Goal: Task Accomplishment & Management: Manage account settings

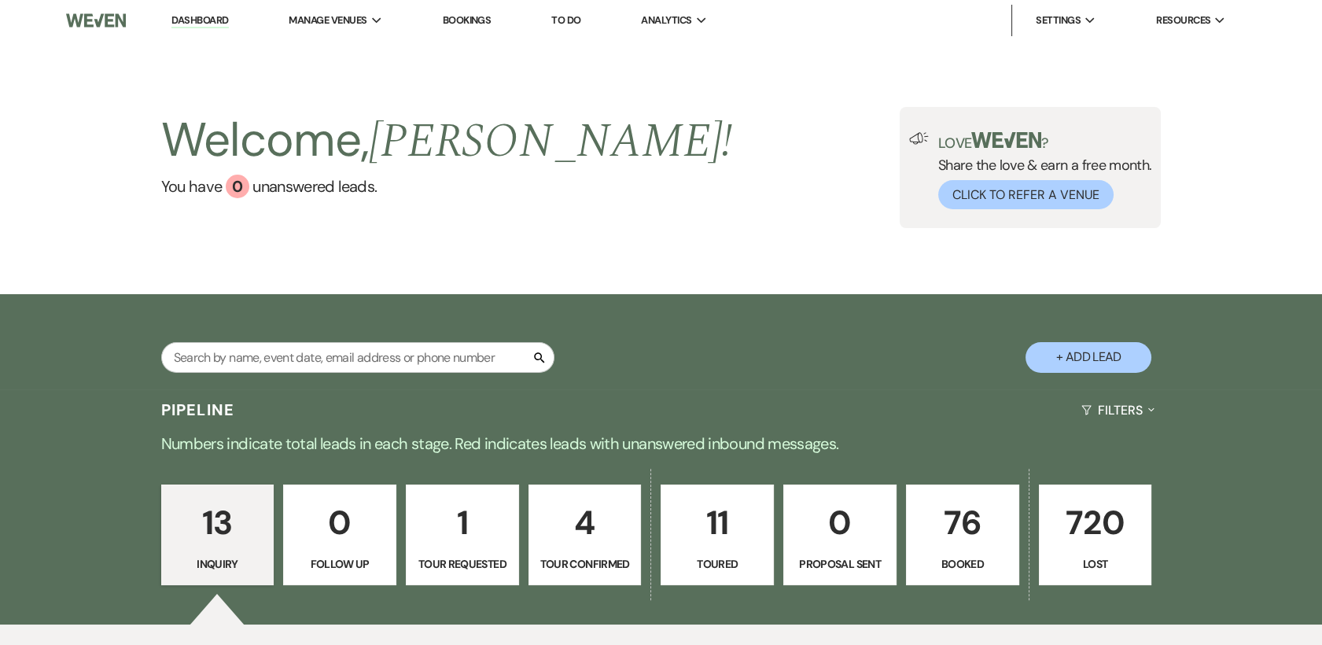
click at [586, 535] on p "4" at bounding box center [585, 522] width 93 height 53
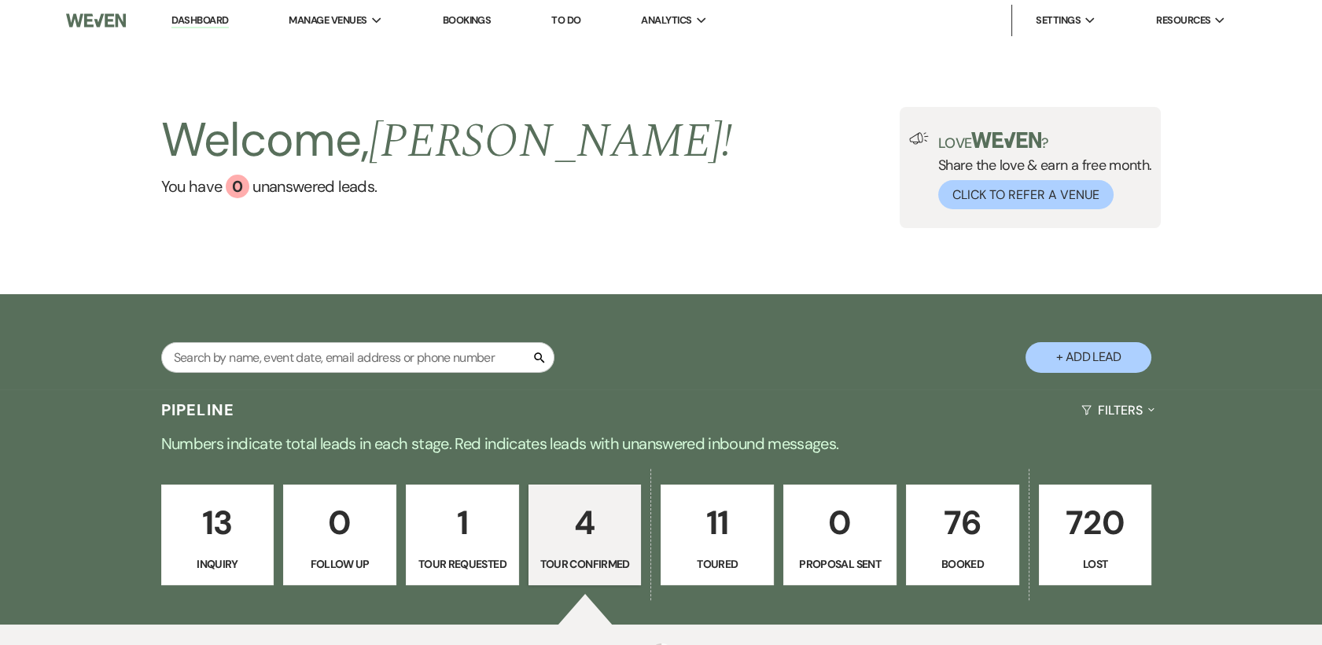
select select "4"
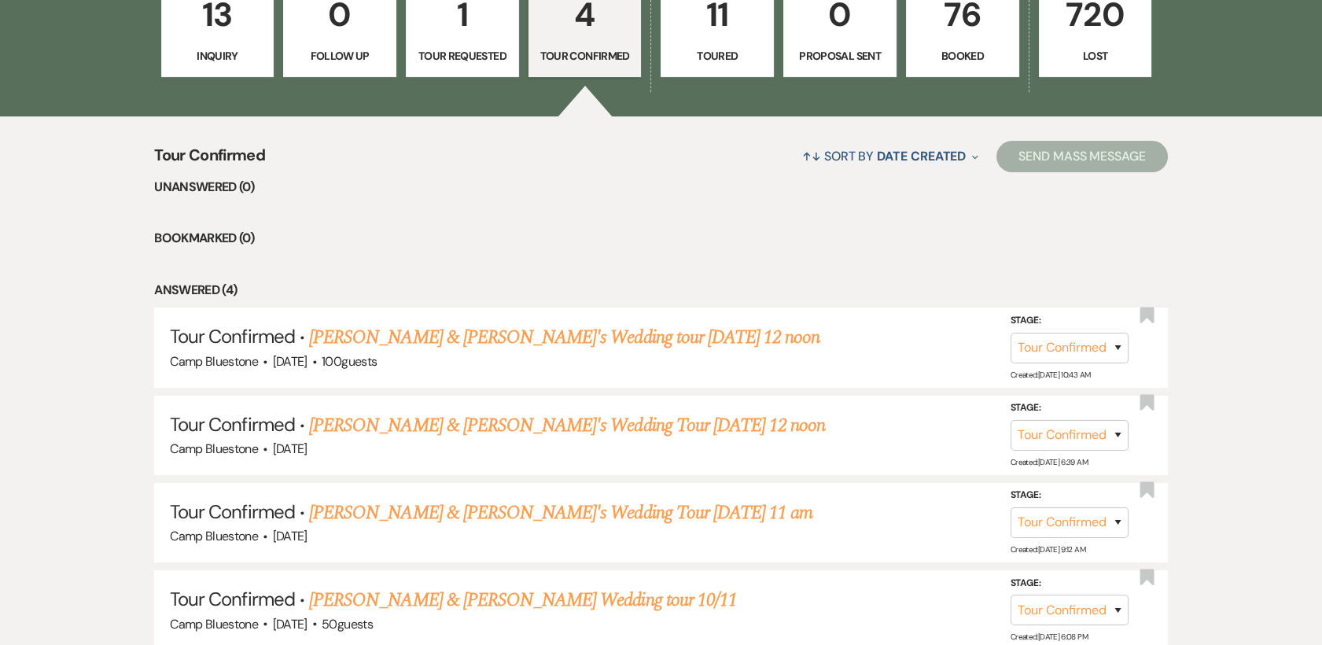
scroll to position [639, 0]
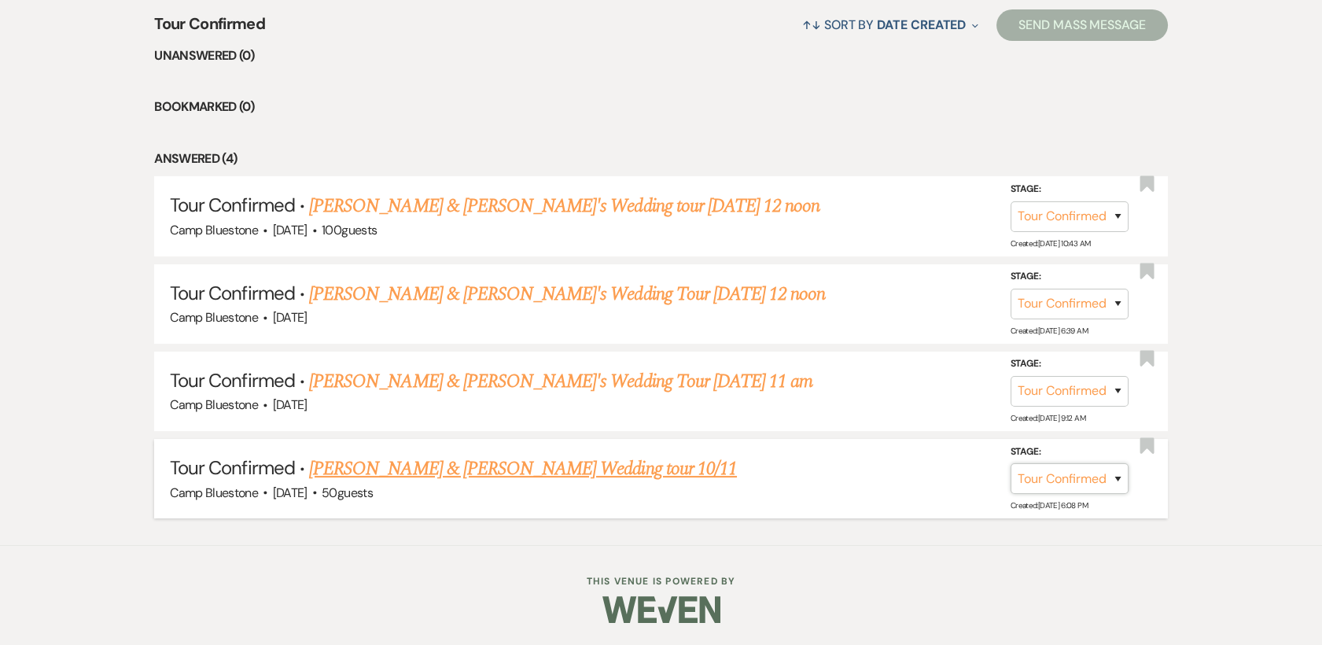
drag, startPoint x: 1116, startPoint y: 469, endPoint x: 1107, endPoint y: 479, distance: 13.9
click at [1118, 469] on select "Inquiry Follow Up Tour Requested Tour Confirmed Toured Proposal Sent Booked Lost" at bounding box center [1069, 478] width 118 height 31
select select "8"
click at [1010, 463] on select "Inquiry Follow Up Tour Requested Tour Confirmed Toured Proposal Sent Booked Lost" at bounding box center [1069, 478] width 118 height 31
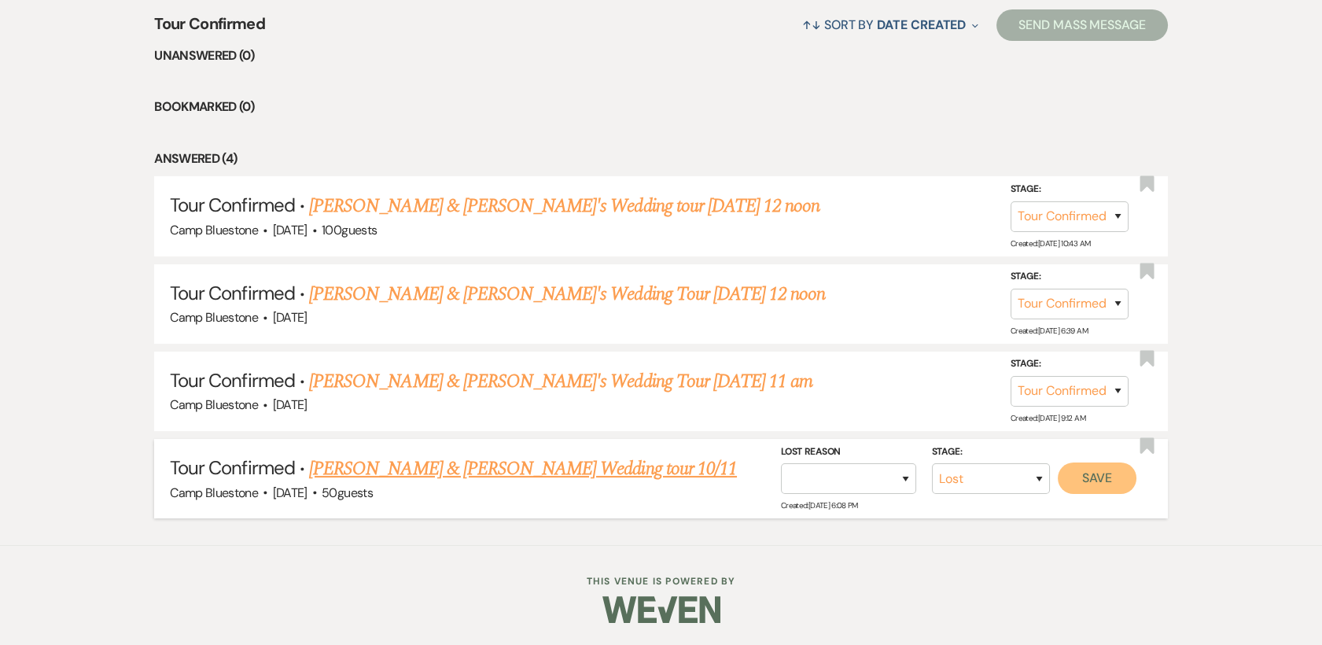
click at [1090, 475] on button "Save" at bounding box center [1096, 477] width 79 height 31
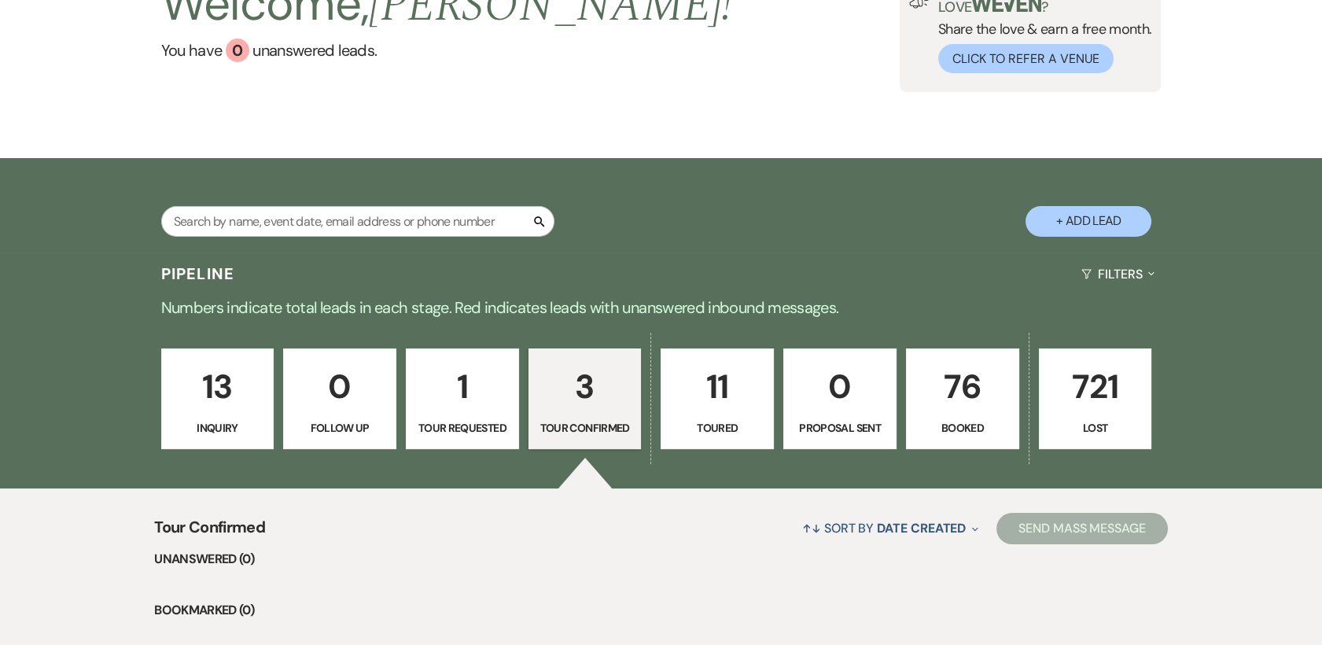
scroll to position [0, 0]
